Goal: Information Seeking & Learning: Learn about a topic

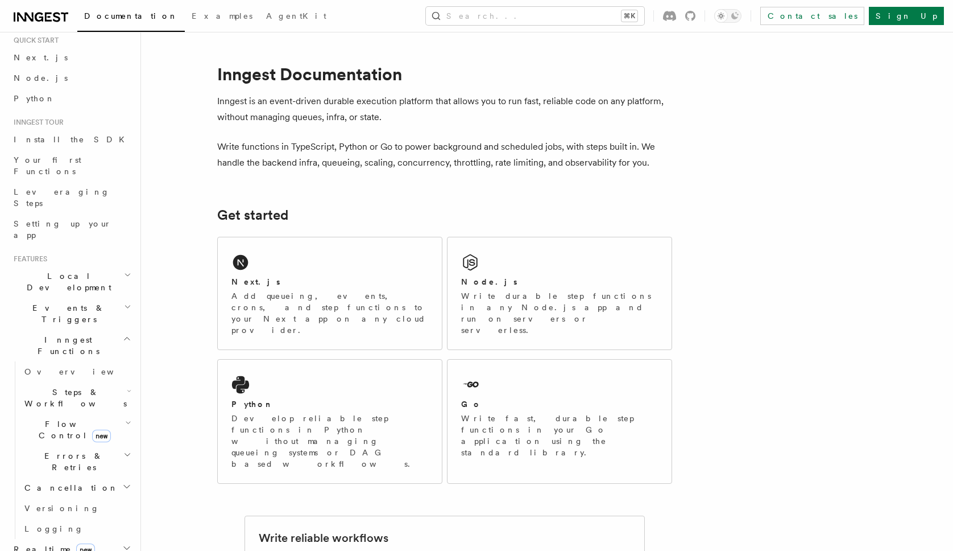
click at [109, 382] on h2 "Steps & Workflows" at bounding box center [77, 398] width 114 height 32
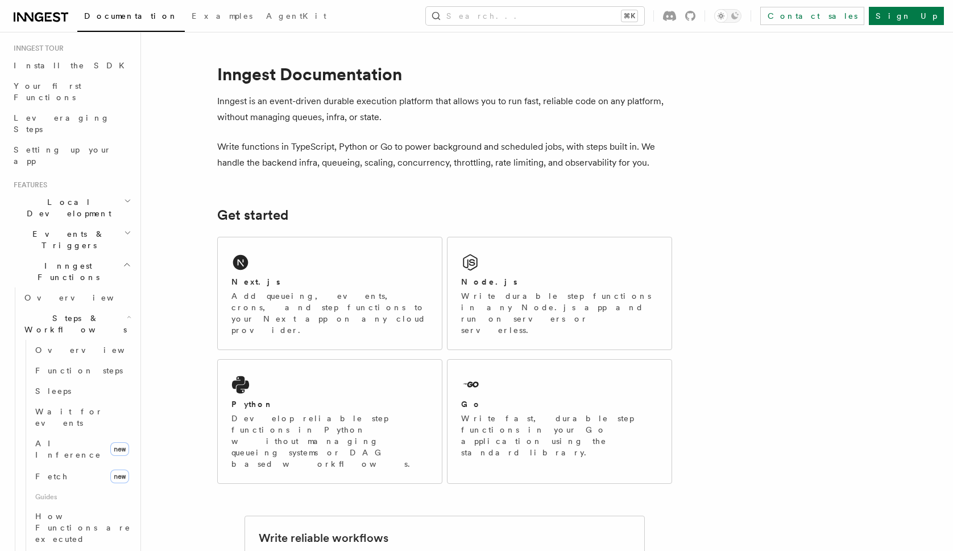
scroll to position [119, 0]
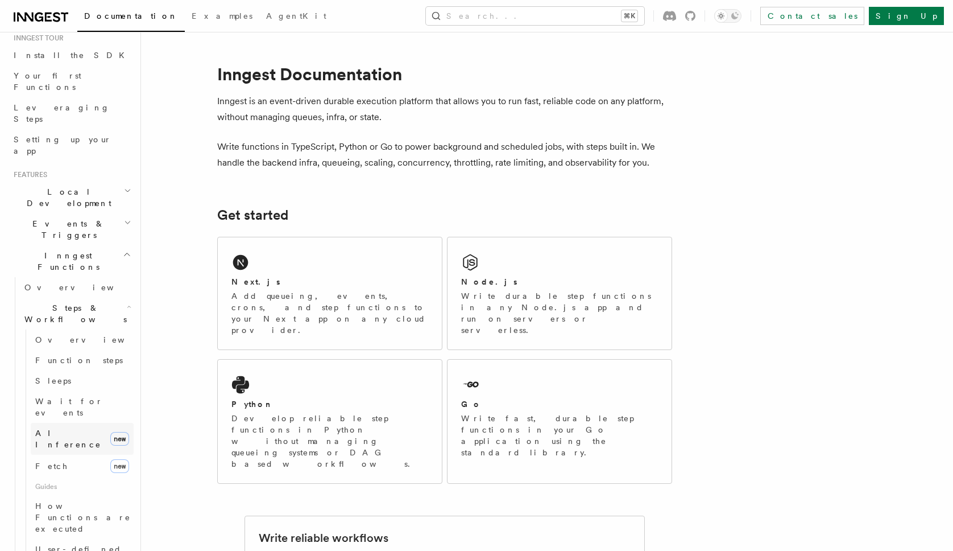
click at [84, 423] on link "AI Inference new" at bounding box center [82, 439] width 103 height 32
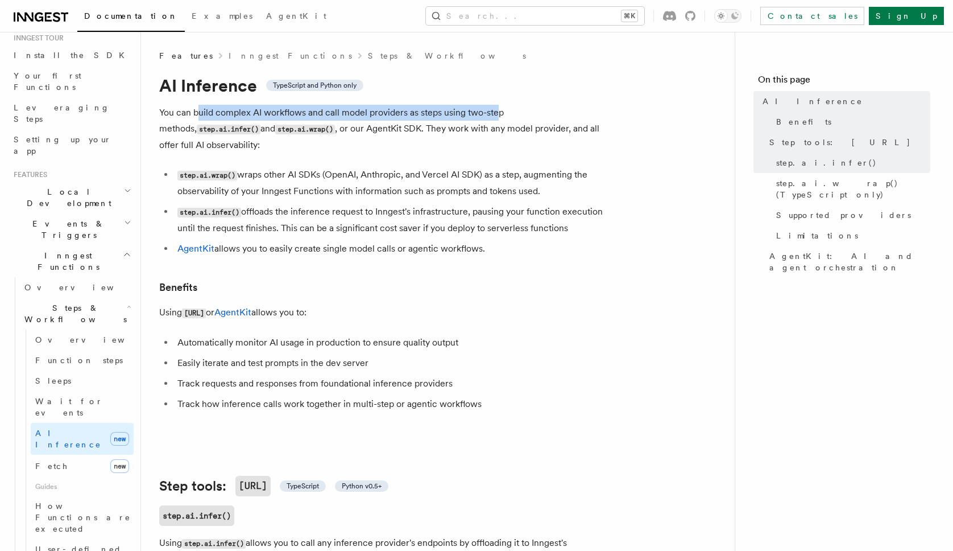
drag, startPoint x: 201, startPoint y: 113, endPoint x: 499, endPoint y: 121, distance: 298.1
click at [499, 121] on p "You can build complex AI workflows and call model providers as steps using two-…" at bounding box center [386, 129] width 455 height 48
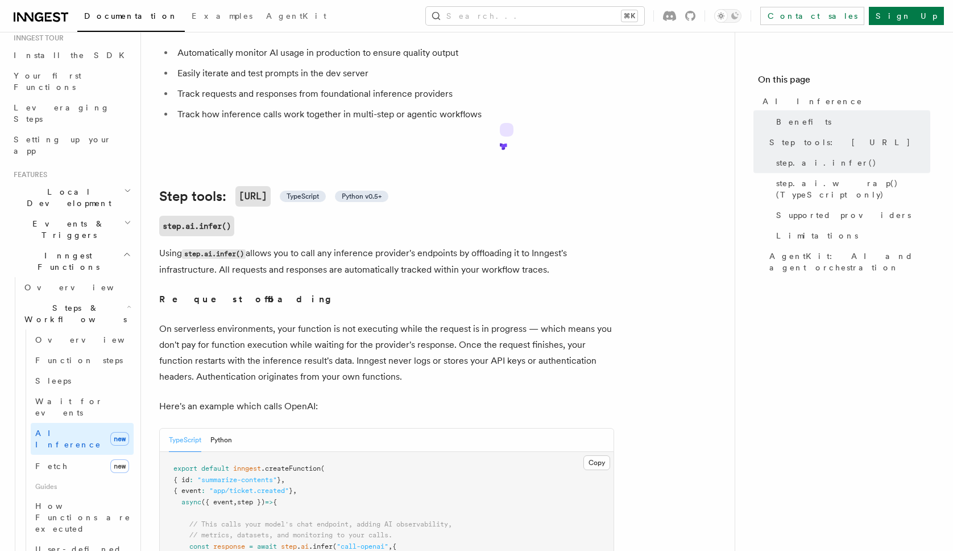
scroll to position [290, 0]
click at [793, 250] on span "AgentKit: AI and agent orchestration" at bounding box center [849, 261] width 161 height 23
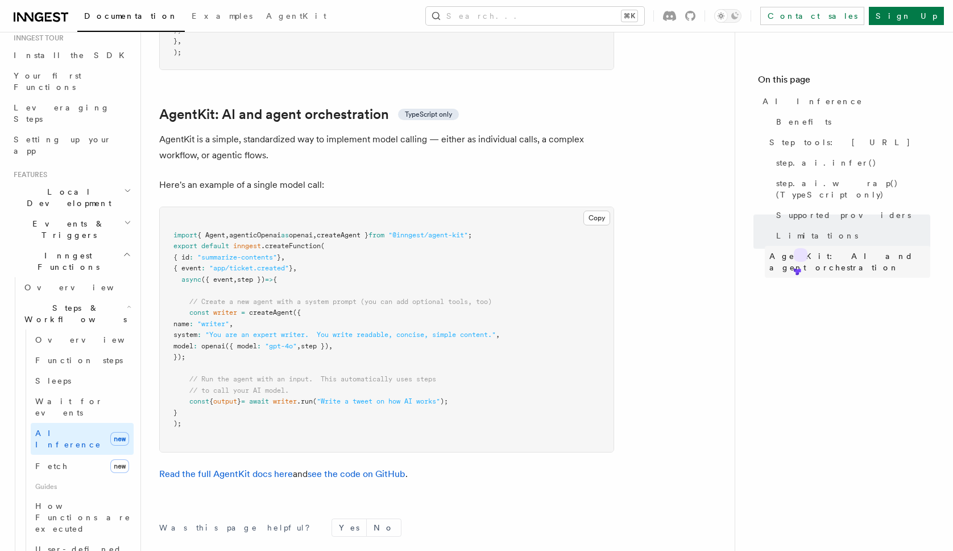
scroll to position [3294, 0]
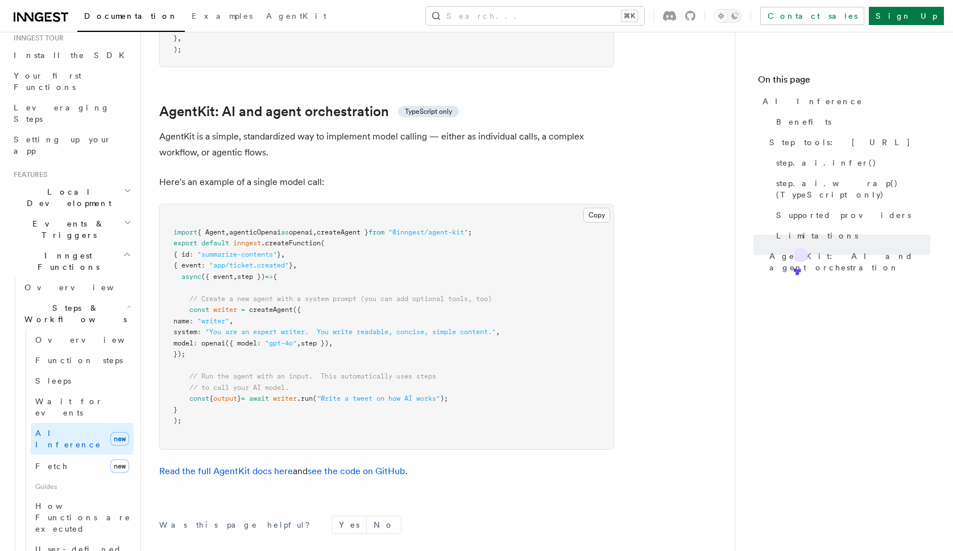
drag, startPoint x: 162, startPoint y: 90, endPoint x: 298, endPoint y: 91, distance: 135.9
click at [298, 129] on p "AgentKit is a simple, standardized way to implement model calling — either as i…" at bounding box center [386, 145] width 455 height 32
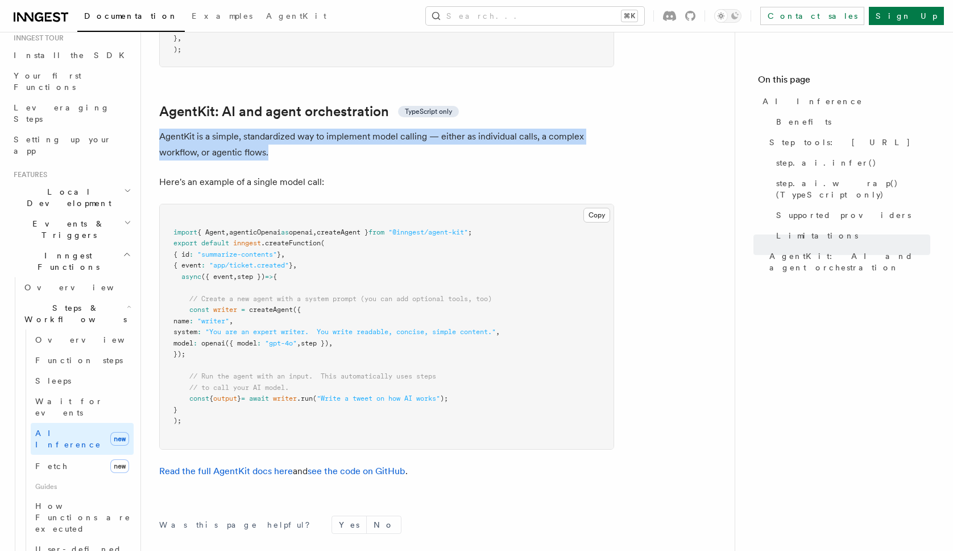
drag, startPoint x: 282, startPoint y: 97, endPoint x: 158, endPoint y: 87, distance: 123.8
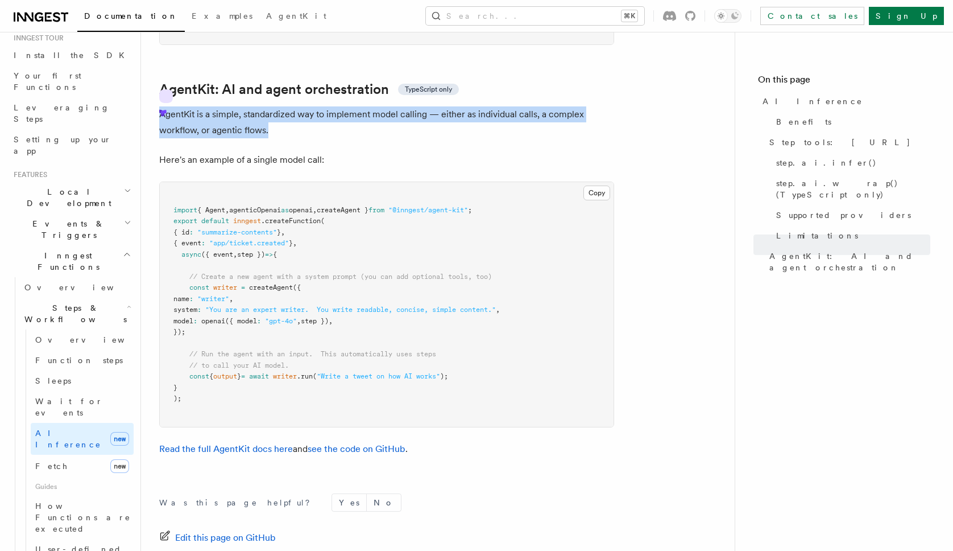
scroll to position [3319, 0]
